Goal: Check status: Check status

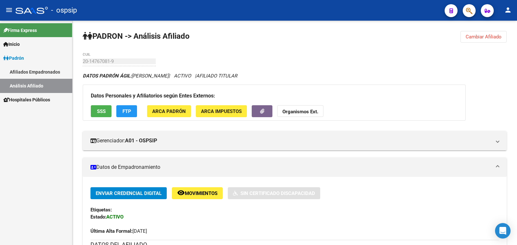
scroll to position [80, 0]
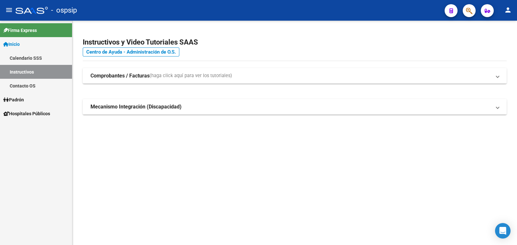
click at [19, 98] on span "Padrón" at bounding box center [13, 99] width 21 height 7
click at [35, 125] on link "Análisis Afiliado" at bounding box center [36, 127] width 72 height 14
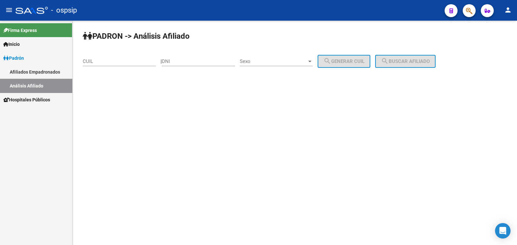
click at [195, 57] on div "DNI" at bounding box center [198, 59] width 73 height 14
type input "50288232"
click at [278, 57] on div "Sexo Sexo" at bounding box center [276, 59] width 73 height 14
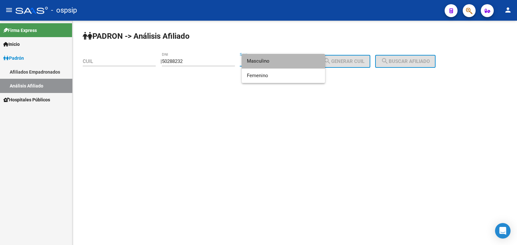
click at [278, 57] on span "Masculino" at bounding box center [283, 61] width 73 height 15
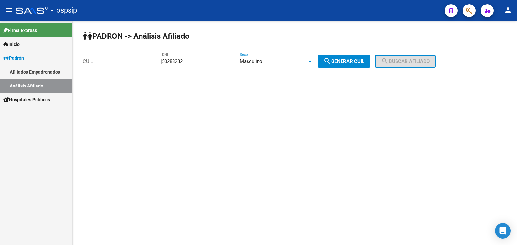
click at [353, 59] on span "search Generar CUIL" at bounding box center [343, 61] width 41 height 6
type input "20-50288232-6"
click at [415, 61] on span "search Buscar afiliado" at bounding box center [405, 61] width 49 height 6
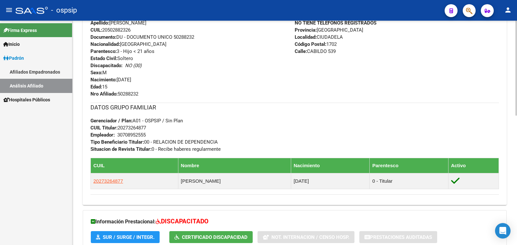
scroll to position [202, 0]
